Goal: Information Seeking & Learning: Learn about a topic

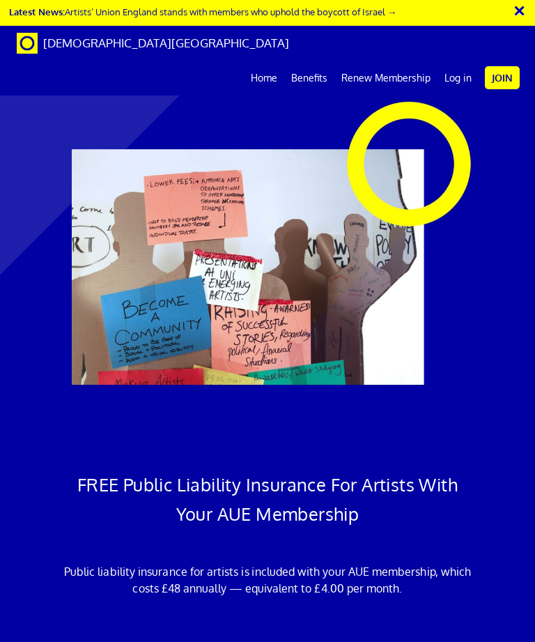
scroll to position [0, 462]
click at [522, 14] on button "×" at bounding box center [528, 8] width 35 height 23
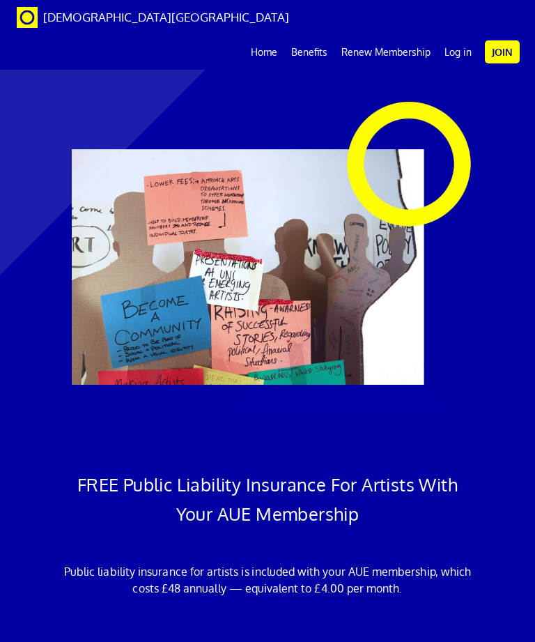
click at [320, 35] on link "Benefits" at bounding box center [309, 52] width 50 height 35
click at [318, 35] on link "Benefits" at bounding box center [309, 52] width 50 height 35
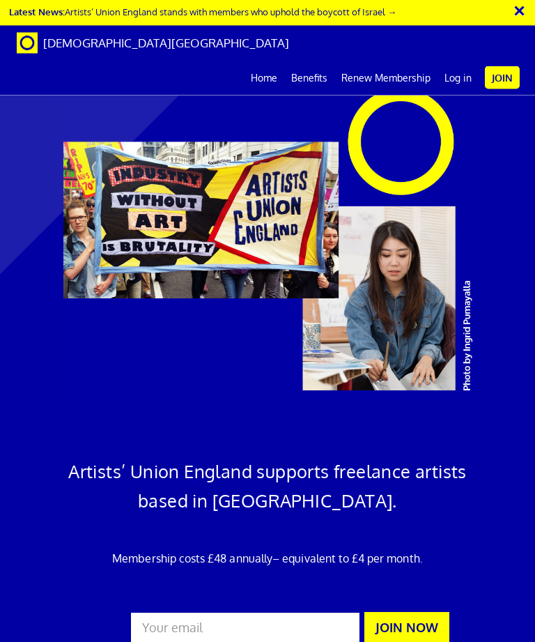
scroll to position [1713, 0]
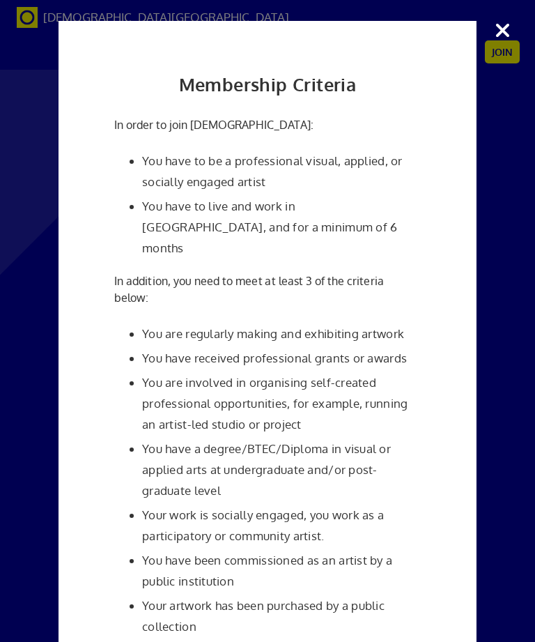
scroll to position [0, 0]
click at [504, 26] on div "Membership Criteria In order to join Artists' Union England: You have to be a p…" at bounding box center [267, 321] width 535 height 642
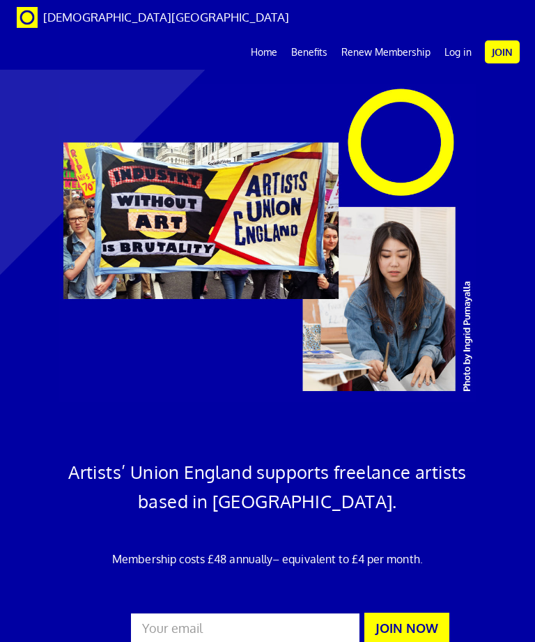
scroll to position [1029, 0]
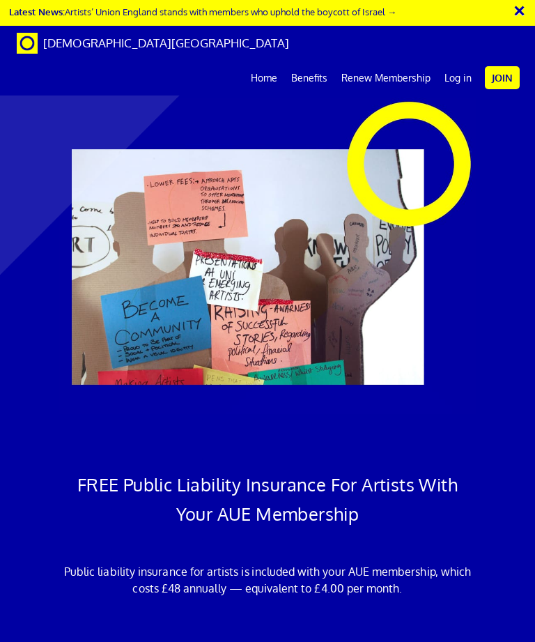
scroll to position [0, 17]
